Goal: Information Seeking & Learning: Find contact information

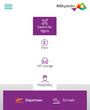
select select
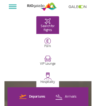
scroll to position [94, 0]
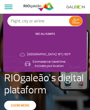
click at [20, 105] on link "Show more" at bounding box center [20, 105] width 32 height 9
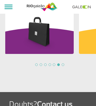
scroll to position [0, 372]
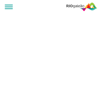
select select
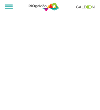
click at [87, 7] on link at bounding box center [87, 6] width 22 height 3
click at [44, 7] on img at bounding box center [44, 7] width 31 height 10
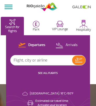
scroll to position [453, 0]
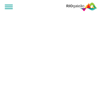
select select
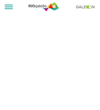
click at [87, 7] on link at bounding box center [87, 6] width 22 height 3
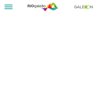
click at [85, 7] on link at bounding box center [85, 6] width 22 height 3
